Goal: Information Seeking & Learning: Check status

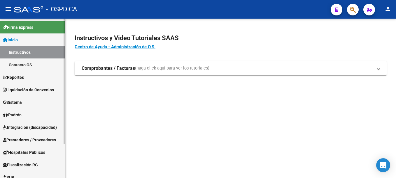
click at [22, 114] on span "Padrón" at bounding box center [12, 115] width 19 height 6
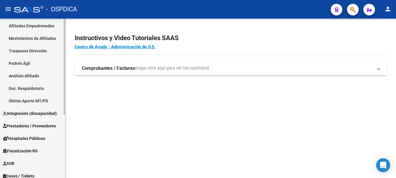
scroll to position [106, 0]
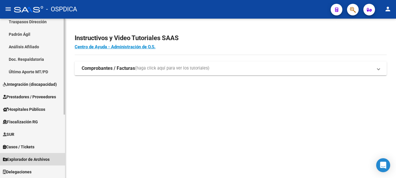
click at [20, 160] on span "Explorador de Archivos" at bounding box center [26, 159] width 47 height 6
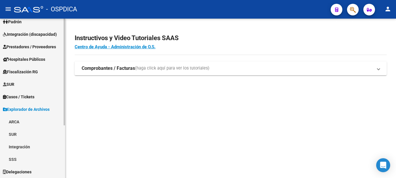
scroll to position [68, 0]
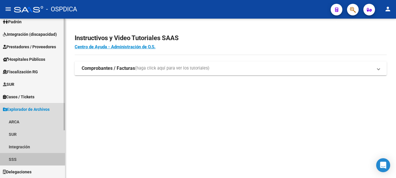
click at [13, 159] on link "SSS" at bounding box center [32, 159] width 65 height 13
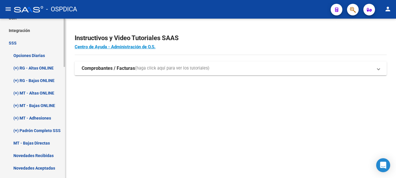
scroll to position [243, 0]
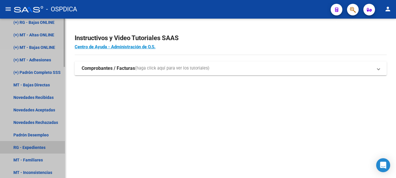
click at [31, 148] on link "RG - Expedientes" at bounding box center [32, 147] width 65 height 13
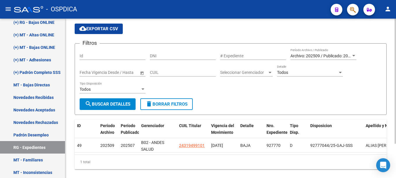
scroll to position [44, 0]
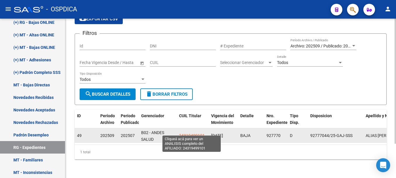
click at [187, 133] on span "24319499101" at bounding box center [192, 135] width 26 height 5
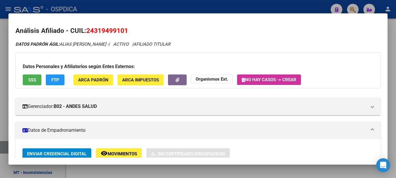
click at [103, 29] on span "24319499101" at bounding box center [107, 31] width 42 height 8
click at [103, 30] on span "24319499101" at bounding box center [107, 31] width 42 height 8
click at [104, 30] on span "24319499101" at bounding box center [107, 31] width 42 height 8
click at [107, 33] on span "24319499101" at bounding box center [107, 31] width 42 height 8
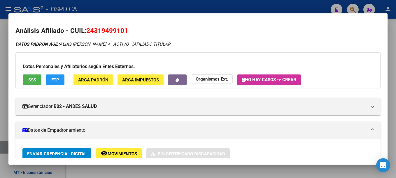
copy span "24319499101"
click at [274, 9] on div at bounding box center [198, 89] width 396 height 178
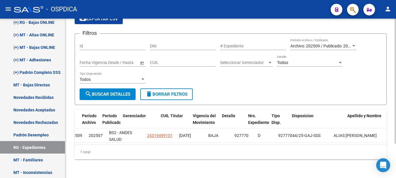
scroll to position [0, 18]
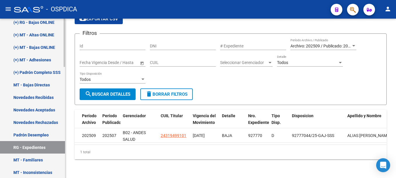
drag, startPoint x: 179, startPoint y: 140, endPoint x: 55, endPoint y: 140, distance: 123.8
click at [55, 140] on mat-sidenav-container "Firma Express Inicio Instructivos Contacto OS Reportes Ingresos Devengados Deta…" at bounding box center [198, 99] width 396 height 160
click at [267, 93] on form "Filtros Id DNI # Expediente Archivo: 202509 / Publicado: 202507 Período Archivo…" at bounding box center [231, 70] width 312 height 72
drag, startPoint x: 256, startPoint y: 151, endPoint x: 307, endPoint y: 151, distance: 51.3
click at [257, 151] on div "1 total" at bounding box center [231, 152] width 312 height 15
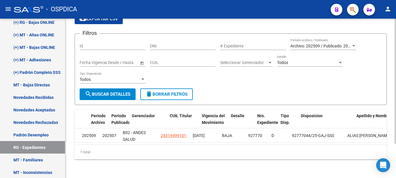
scroll to position [0, 0]
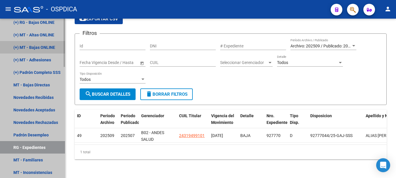
click at [45, 46] on link "(+) MT - Bajas ONLINE" at bounding box center [32, 47] width 65 height 13
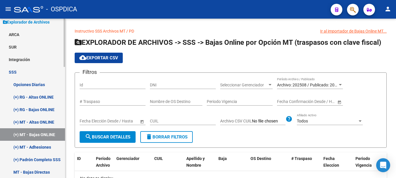
scroll to position [126, 0]
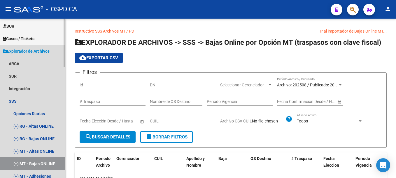
click at [33, 51] on span "Explorador de Archivos" at bounding box center [26, 51] width 47 height 6
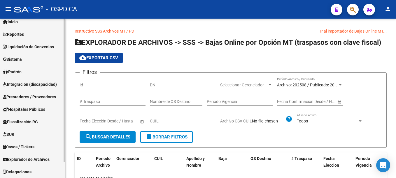
scroll to position [18, 0]
click at [65, 121] on mat-sidenav "Firma Express Inicio Instructivos Contacto OS Reportes Ingresos Devengados Deta…" at bounding box center [32, 99] width 65 height 160
click at [42, 162] on span "Explorador de Archivos" at bounding box center [26, 159] width 47 height 6
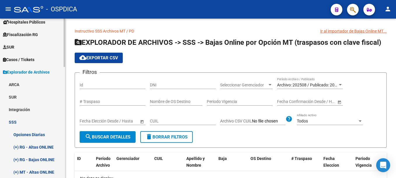
scroll to position [135, 0]
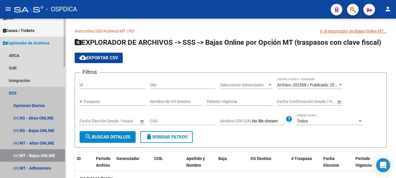
click at [13, 92] on link "SSS" at bounding box center [32, 93] width 65 height 13
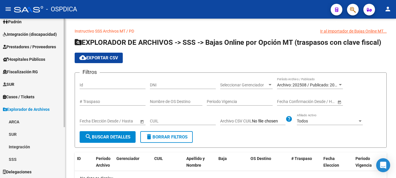
scroll to position [68, 0]
drag, startPoint x: 64, startPoint y: 127, endPoint x: 65, endPoint y: 143, distance: 16.0
click at [65, 143] on mat-sidenav-container "Firma Express Inicio Instructivos Contacto OS Reportes Ingresos Devengados Deta…" at bounding box center [198, 99] width 396 height 160
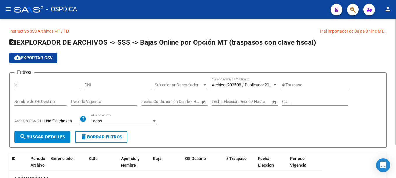
click at [359, 98] on div "Filtros Id DNI Seleccionar Gerenciador Seleccionar Gerenciador Archivo: 202508 …" at bounding box center [197, 104] width 367 height 54
click at [357, 102] on div "Filtros Id DNI Seleccionar Gerenciador Seleccionar Gerenciador Archivo: 202508 …" at bounding box center [197, 104] width 367 height 54
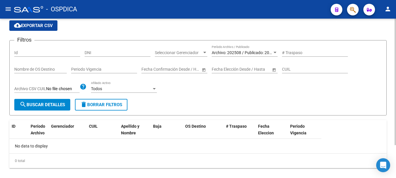
drag, startPoint x: 89, startPoint y: 177, endPoint x: 21, endPoint y: 172, distance: 68.0
click at [21, 172] on div "Instructivo SSS Archivos MT / PD Ir al importador de Bajas Online MT... EXPLORA…" at bounding box center [198, 86] width 396 height 201
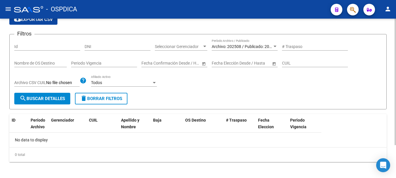
scroll to position [0, 0]
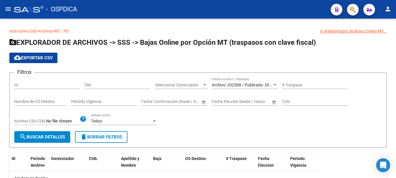
click at [8, 9] on mat-icon "menu" at bounding box center [8, 9] width 7 height 7
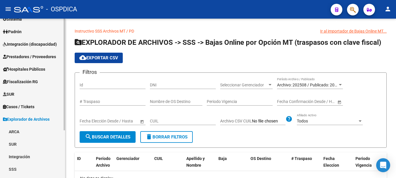
scroll to position [68, 0]
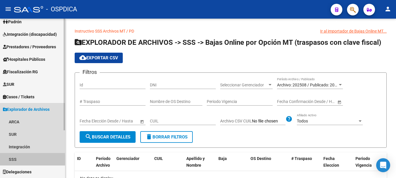
click at [11, 160] on link "SSS" at bounding box center [32, 159] width 65 height 13
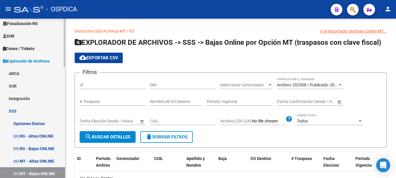
scroll to position [146, 0]
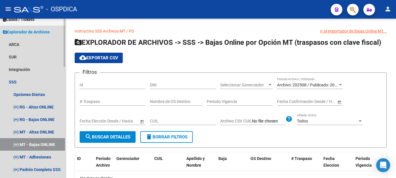
click at [31, 31] on span "Explorador de Archivos" at bounding box center [26, 32] width 47 height 6
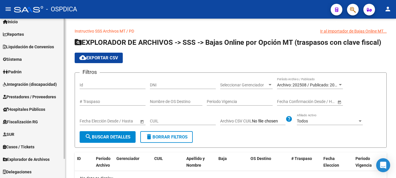
scroll to position [18, 0]
click at [41, 158] on span "Explorador de Archivos" at bounding box center [26, 159] width 47 height 6
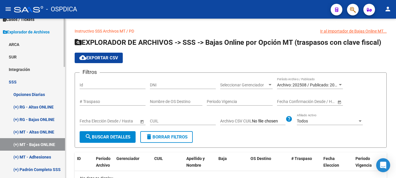
scroll to position [175, 0]
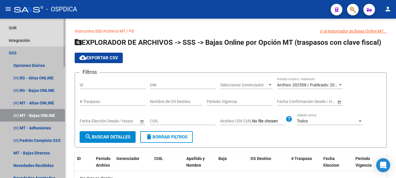
click at [13, 52] on link "SSS" at bounding box center [32, 53] width 65 height 13
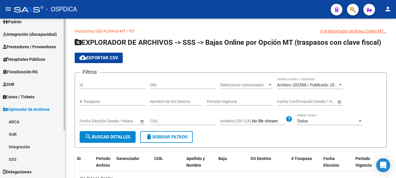
scroll to position [39, 0]
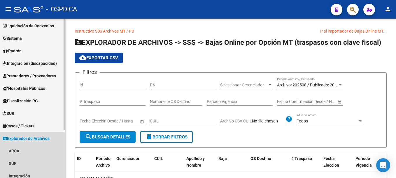
click at [47, 139] on span "Explorador de Archivos" at bounding box center [26, 138] width 47 height 6
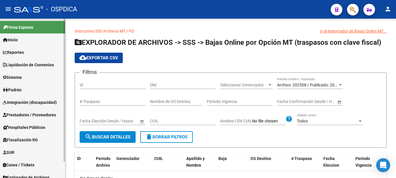
scroll to position [18, 0]
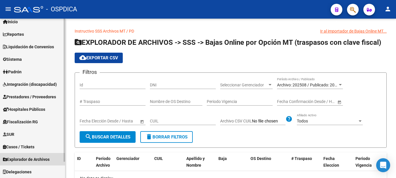
click at [37, 161] on span "Explorador de Archivos" at bounding box center [26, 159] width 47 height 6
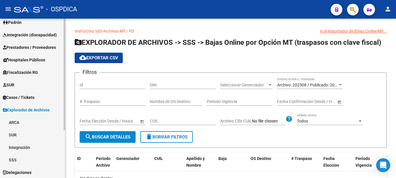
scroll to position [68, 0]
click at [50, 168] on div "Firma Express Inicio Instructivos Contacto OS Reportes Ingresos Devengados Deta…" at bounding box center [33, 64] width 66 height 228
click at [18, 161] on link "SSS" at bounding box center [32, 159] width 65 height 13
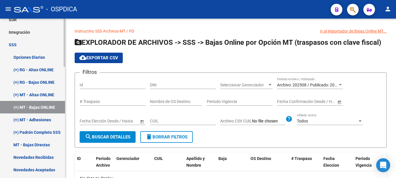
scroll to position [184, 0]
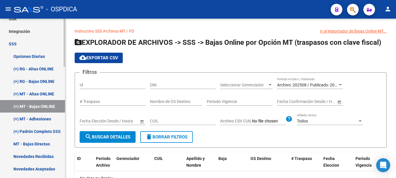
click at [64, 119] on div at bounding box center [64, 98] width 1 height 48
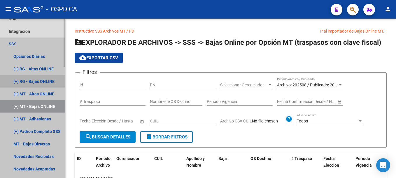
click at [32, 82] on link "(+) RG - Bajas ONLINE" at bounding box center [32, 81] width 65 height 13
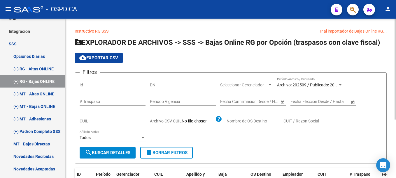
scroll to position [87, 0]
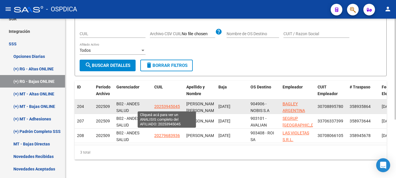
click at [163, 107] on span "20253945045" at bounding box center [167, 106] width 26 height 5
type textarea "20253945045"
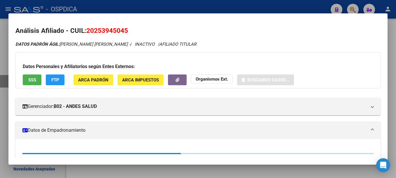
click at [106, 31] on span "20253945045" at bounding box center [107, 31] width 42 height 8
click at [107, 31] on span "20253945045" at bounding box center [107, 31] width 42 height 8
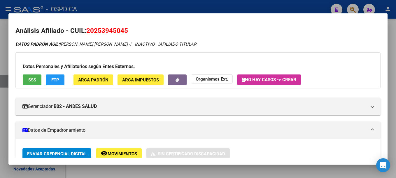
copy span "20253945045"
click at [209, 7] on div at bounding box center [198, 89] width 396 height 178
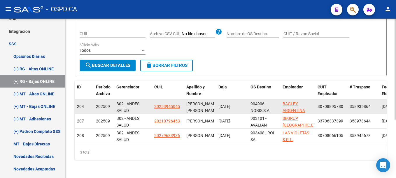
drag, startPoint x: 147, startPoint y: 107, endPoint x: 217, endPoint y: 112, distance: 69.8
click at [217, 112] on div "204 202509 B02 - ANDES SALUD 20253945045 [PERSON_NAME] [PERSON_NAME] [DATE] 904…" at bounding box center [313, 107] width 476 height 15
copy div "SALUD 20253945045 [PERSON_NAME] [PERSON_NAME]"
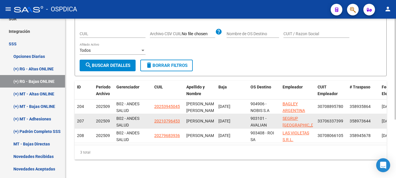
drag, startPoint x: 153, startPoint y: 122, endPoint x: 206, endPoint y: 126, distance: 52.9
click at [206, 126] on div "207 202509 B02 - ANDES SALUD 20210796453 [PERSON_NAME] [DATE] 903101 - AVALIAN …" at bounding box center [313, 121] width 476 height 15
copy div "20210796453 [PERSON_NAME]"
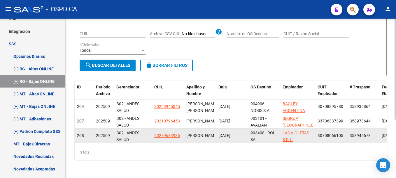
drag, startPoint x: 153, startPoint y: 137, endPoint x: 207, endPoint y: 139, distance: 53.3
click at [207, 139] on div "208 202509 B02 - ANDES SALUD 20279683936 [PERSON_NAME] [DATE] 903408 - ROI SA L…" at bounding box center [313, 136] width 476 height 15
copy div "20279683936 [PERSON_NAME]"
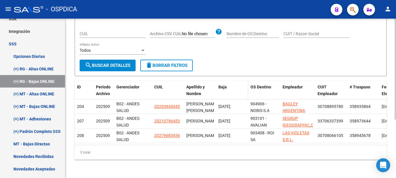
scroll to position [93, 0]
drag, startPoint x: 272, startPoint y: 140, endPoint x: 359, endPoint y: 140, distance: 86.8
click at [362, 140] on datatable-body "204 202509 B02 - ANDES SALUD 20253945045 [PERSON_NAME] [PERSON_NAME] [DATE] 904…" at bounding box center [231, 121] width 312 height 45
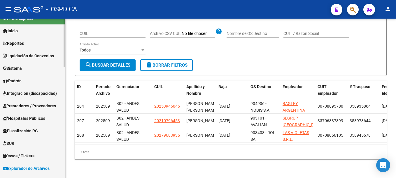
scroll to position [29, 0]
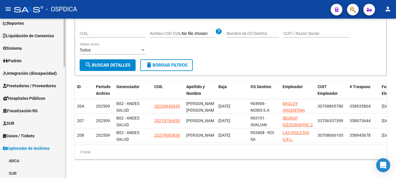
click at [20, 59] on span "Padrón" at bounding box center [12, 61] width 19 height 6
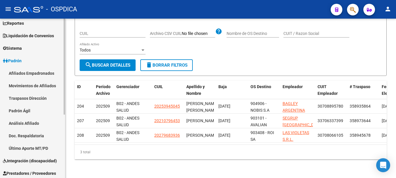
click at [21, 111] on link "Padrón Ágil" at bounding box center [32, 111] width 65 height 13
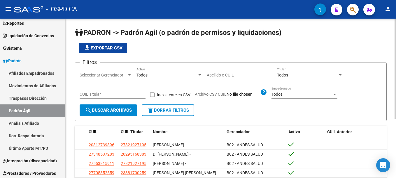
click at [94, 94] on input "CUIL Titular" at bounding box center [113, 94] width 66 height 5
paste input "20-25394504-5"
click at [109, 110] on span "search Buscar Archivos" at bounding box center [108, 110] width 47 height 5
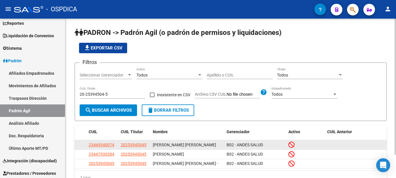
scroll to position [27, 0]
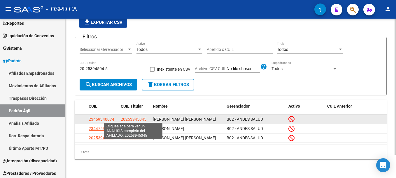
click at [131, 117] on span "20253945045" at bounding box center [134, 119] width 26 height 5
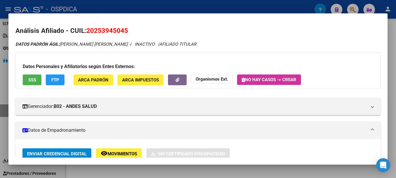
drag, startPoint x: 279, startPoint y: 5, endPoint x: 271, endPoint y: 18, distance: 15.8
click at [279, 4] on div at bounding box center [198, 89] width 396 height 178
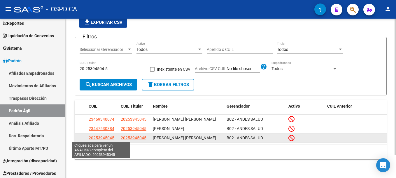
click at [104, 137] on span "20253945045" at bounding box center [102, 138] width 26 height 5
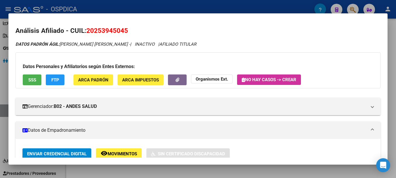
scroll to position [117, 0]
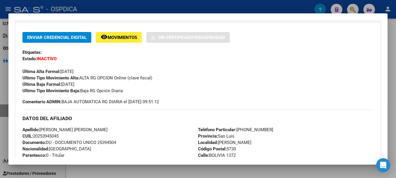
click at [271, 8] on div at bounding box center [198, 89] width 396 height 178
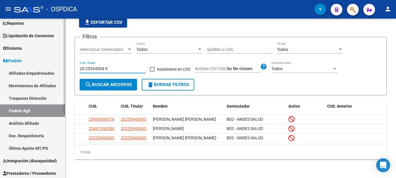
drag, startPoint x: 108, startPoint y: 66, endPoint x: 55, endPoint y: 72, distance: 53.9
click at [54, 73] on mat-sidenav-container "Firma Express Inicio Instructivos Contacto OS Reportes Ingresos Devengados Deta…" at bounding box center [198, 99] width 396 height 160
paste input "1079645-3"
click at [106, 84] on span "search Buscar Archivos" at bounding box center [108, 84] width 47 height 5
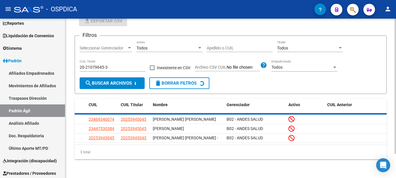
scroll to position [17, 0]
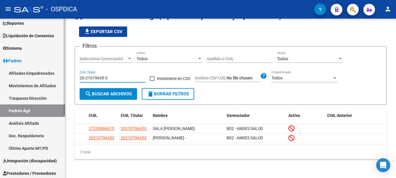
drag, startPoint x: 80, startPoint y: 79, endPoint x: 18, endPoint y: 83, distance: 62.2
click at [18, 83] on mat-sidenav-container "Firma Express Inicio Instructivos Contacto OS Reportes Ingresos Devengados Deta…" at bounding box center [198, 99] width 396 height 160
paste input "7968393-6"
type input "20-27968393-6"
click at [97, 92] on span "search Buscar Archivos" at bounding box center [108, 93] width 47 height 5
